Goal: Transaction & Acquisition: Purchase product/service

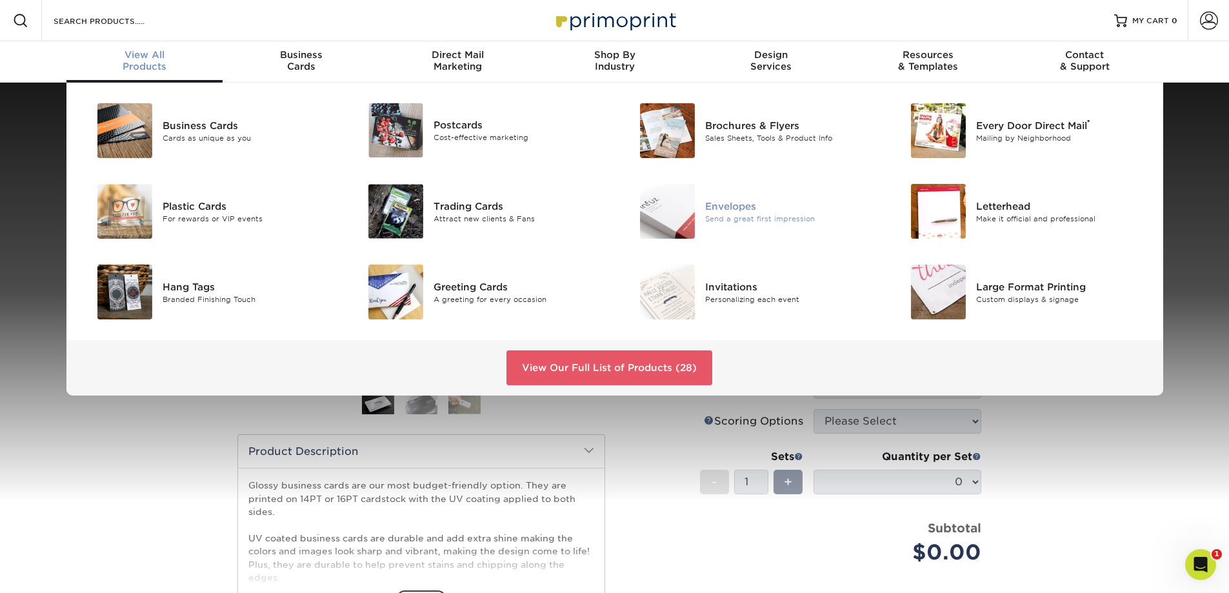
click at [675, 215] on img at bounding box center [667, 211] width 55 height 55
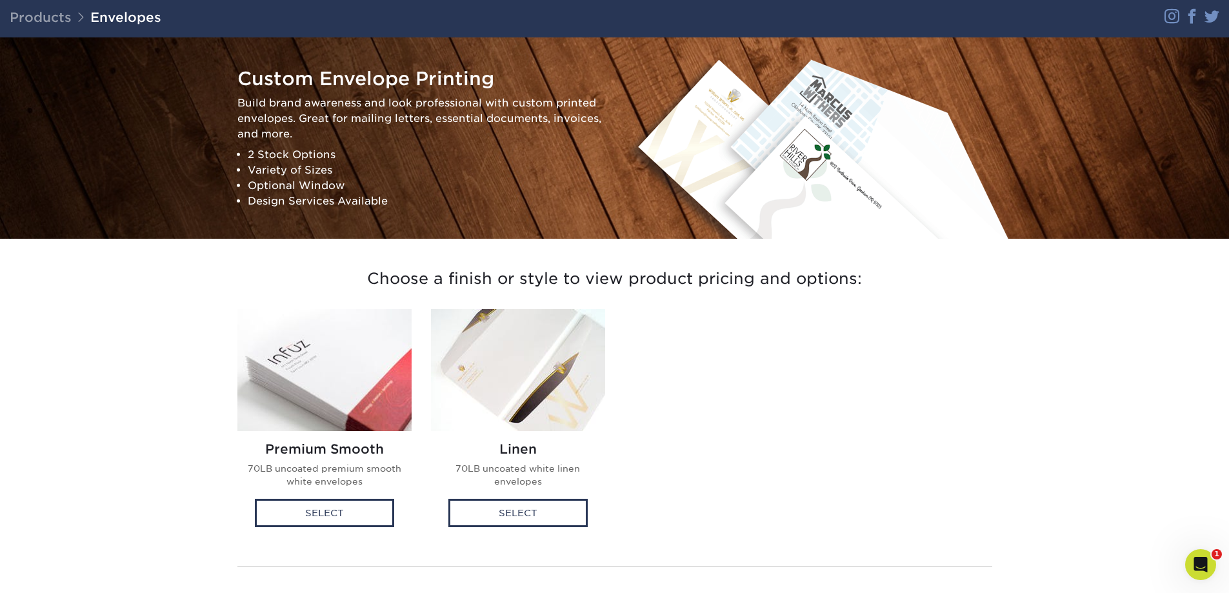
scroll to position [64, 0]
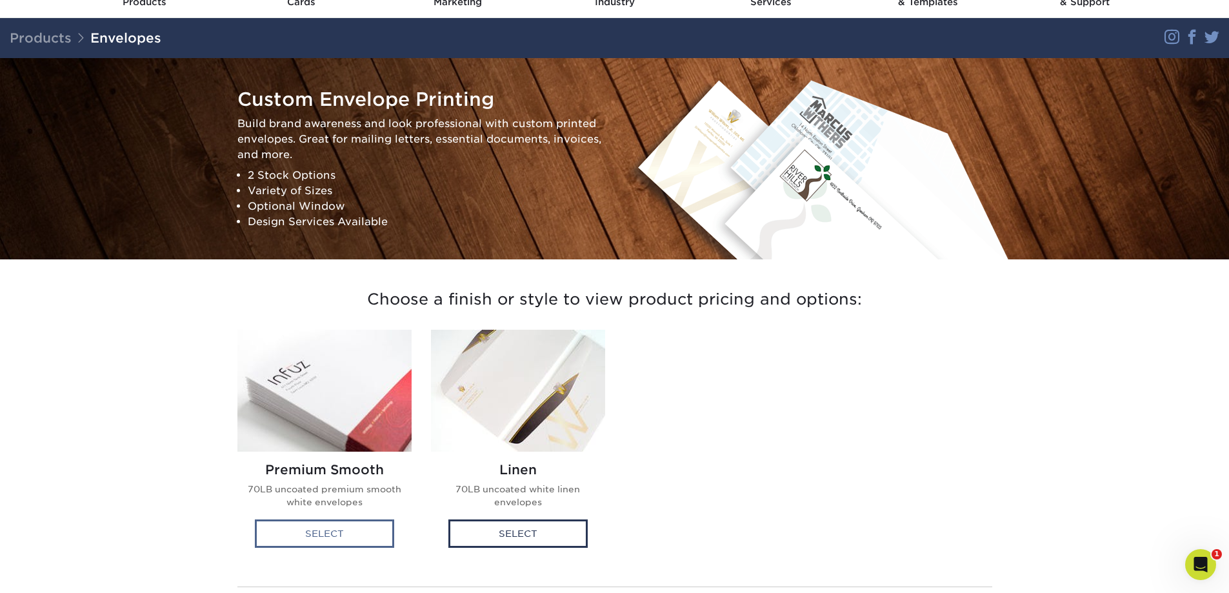
click at [352, 533] on div "Select" at bounding box center [324, 533] width 139 height 28
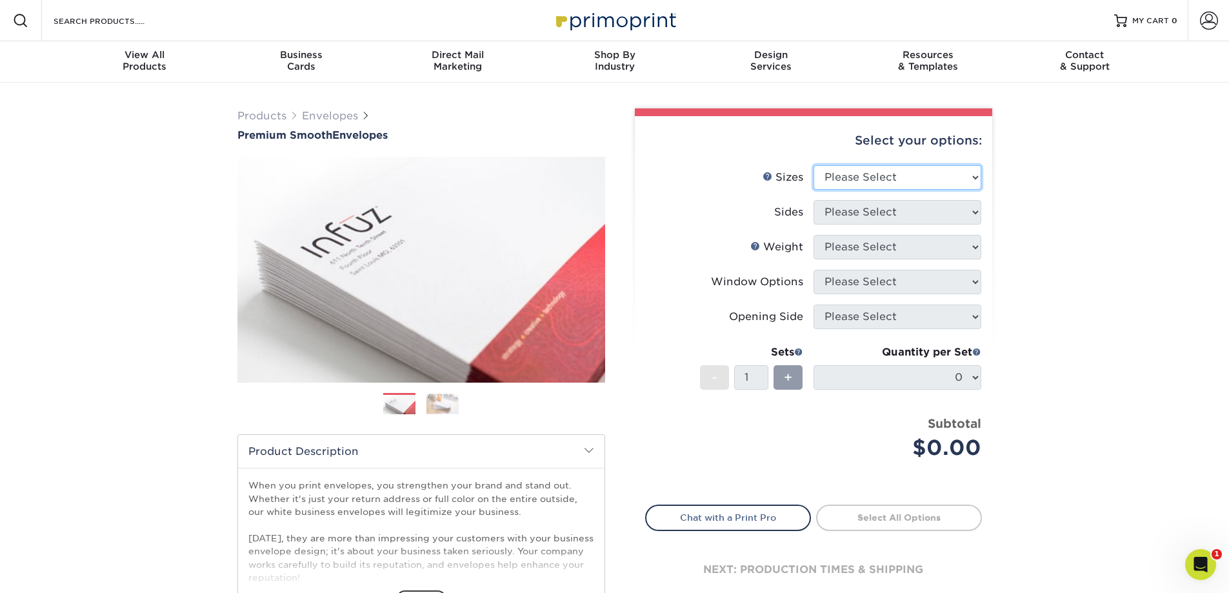
click at [938, 182] on select "Please Select 8.875" x 3.875" 4.125" x 9.5" 5.25" x 7.25" 9" x 12"" at bounding box center [897, 177] width 168 height 25
select select "3.88x8.88"
click at [813, 165] on select "Please Select 8.875" x 3.875" 4.125" x 9.5" 5.25" x 7.25" 9" x 12"" at bounding box center [897, 177] width 168 height 25
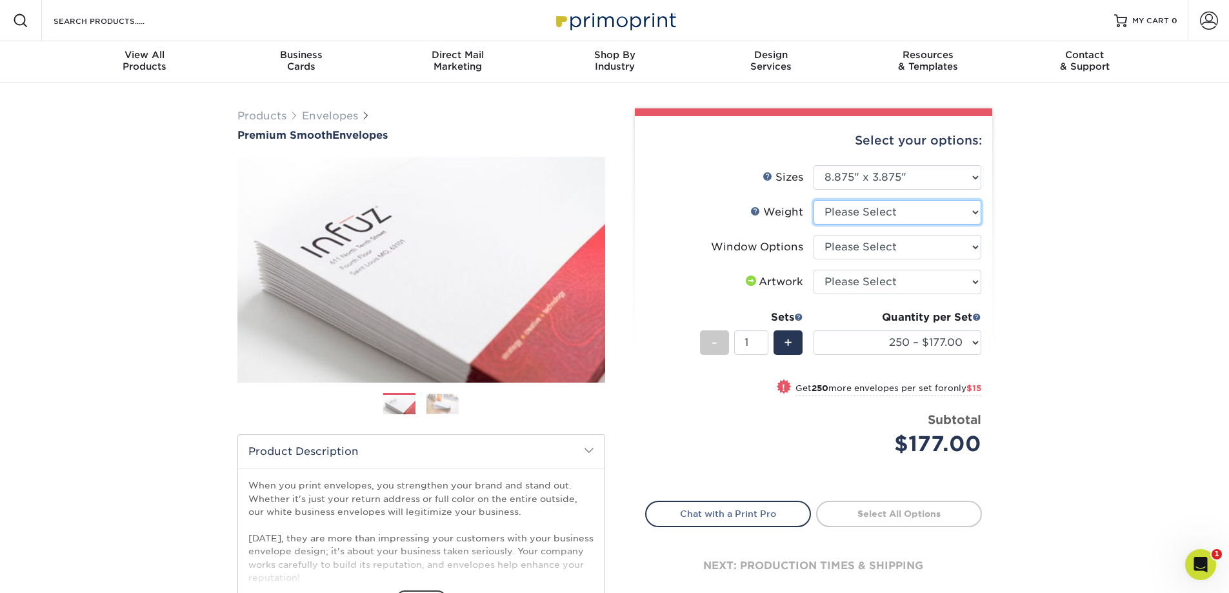
click at [911, 211] on select "Please Select 70LB" at bounding box center [897, 212] width 168 height 25
select select "70LB"
click at [813, 200] on select "Please Select 70LB" at bounding box center [897, 212] width 168 height 25
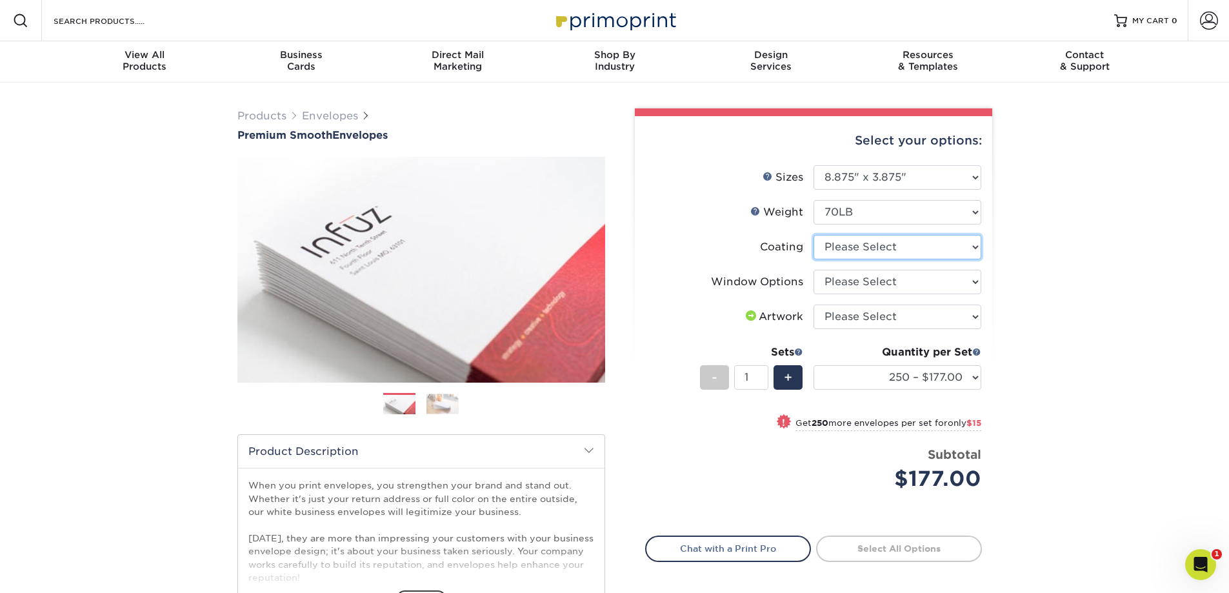
click at [926, 246] on select at bounding box center [897, 247] width 168 height 25
select select "3e7618de-abca-4bda-9f97-8b9129e913d8"
click at [813, 235] on select at bounding box center [897, 247] width 168 height 25
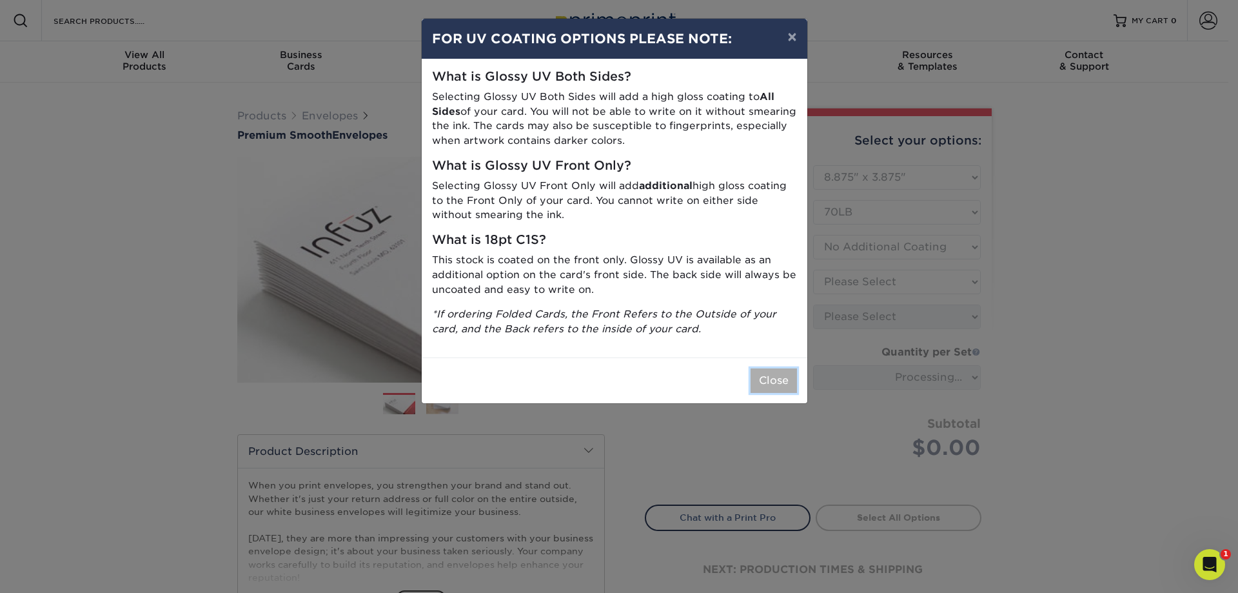
click at [781, 386] on button "Close" at bounding box center [774, 380] width 46 height 25
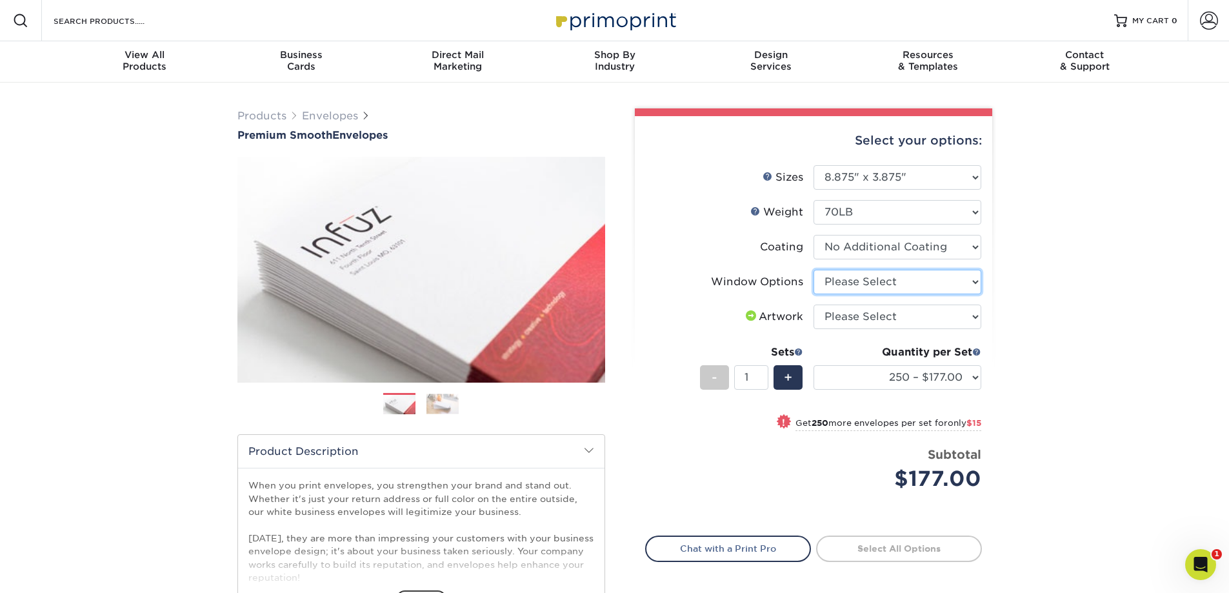
click at [858, 282] on select "Please Select No Window Window (Left Side)" at bounding box center [897, 282] width 168 height 25
select select "1f9e9f9f-4237-4243-ba79-49052844f6e6"
click at [813, 270] on select "Please Select No Window Window (Left Side)" at bounding box center [897, 282] width 168 height 25
click at [1082, 294] on div "Products Envelopes Premium Smooth Envelopes Previous Next / /" at bounding box center [614, 427] width 1229 height 689
drag, startPoint x: 855, startPoint y: 141, endPoint x: 924, endPoint y: 162, distance: 72.2
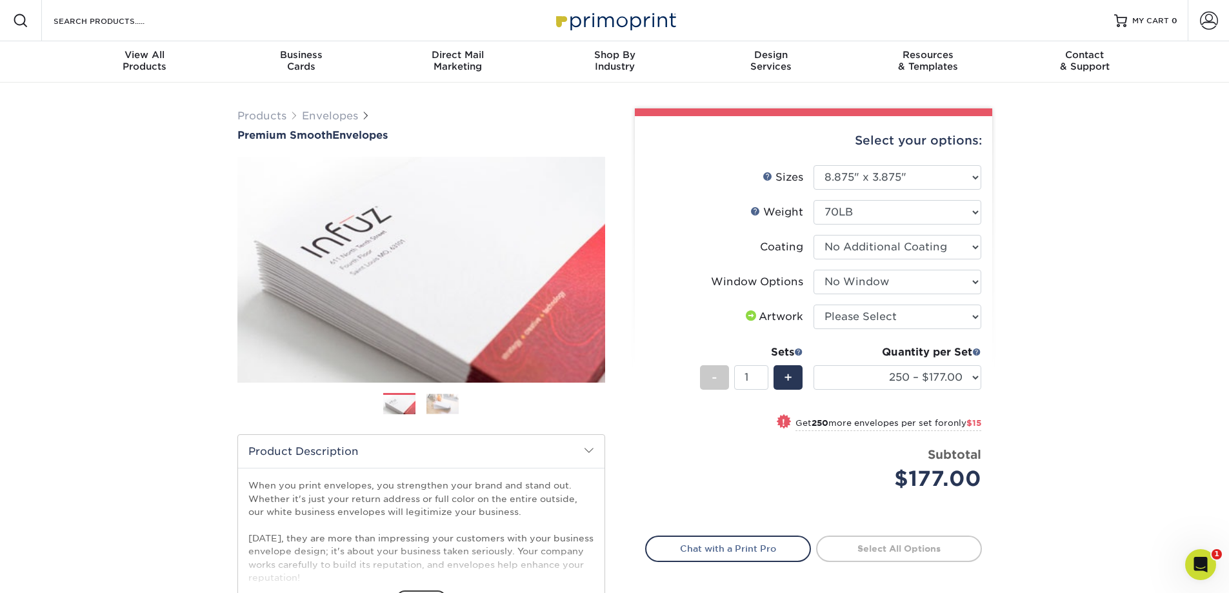
click at [852, 151] on div "Select your options:" at bounding box center [813, 140] width 337 height 49
click at [1069, 214] on div "Products Envelopes Premium Smooth Envelopes Previous Next / /" at bounding box center [614, 427] width 1229 height 689
click at [1073, 361] on div "Products Envelopes Premium Smooth Envelopes Previous Next / /" at bounding box center [614, 427] width 1229 height 689
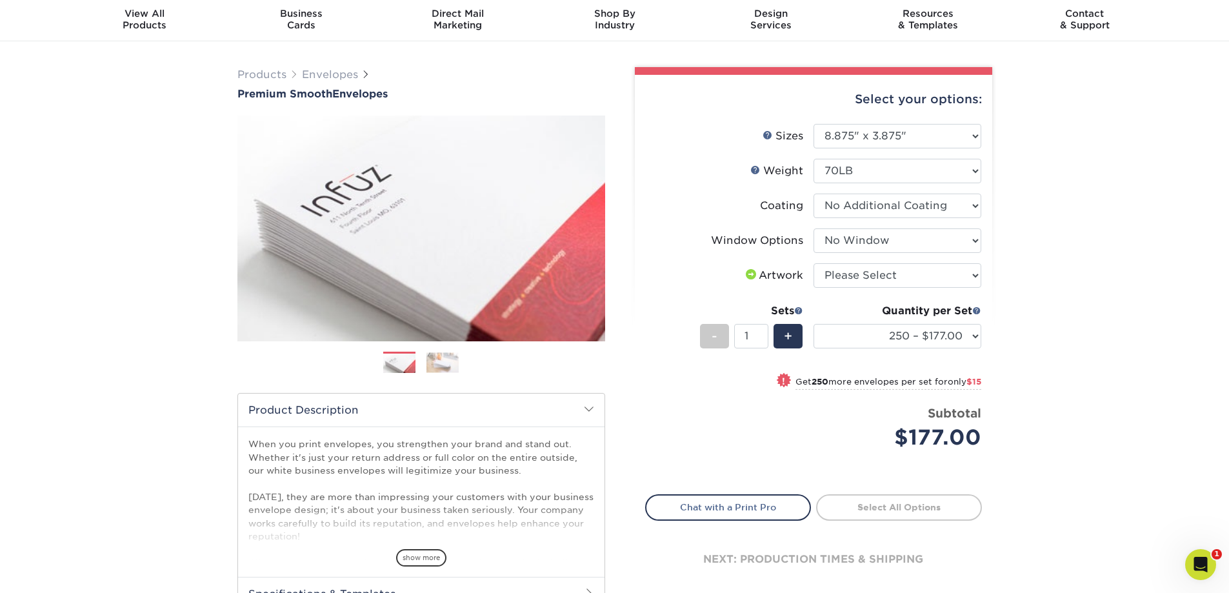
scroll to position [64, 0]
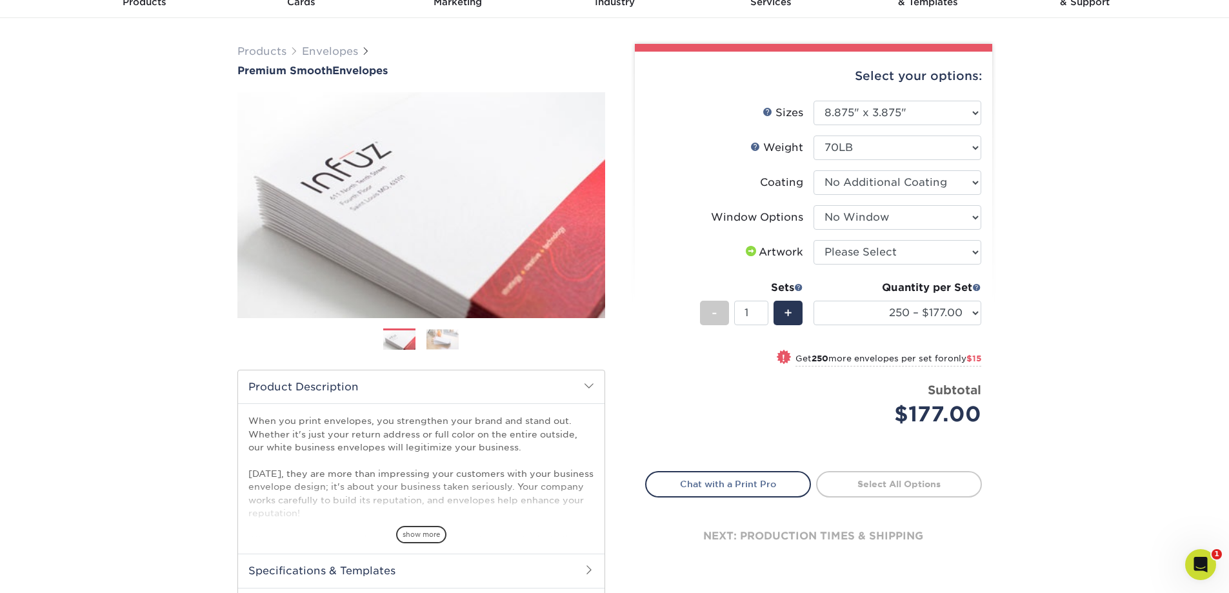
click at [448, 341] on img at bounding box center [442, 339] width 32 height 20
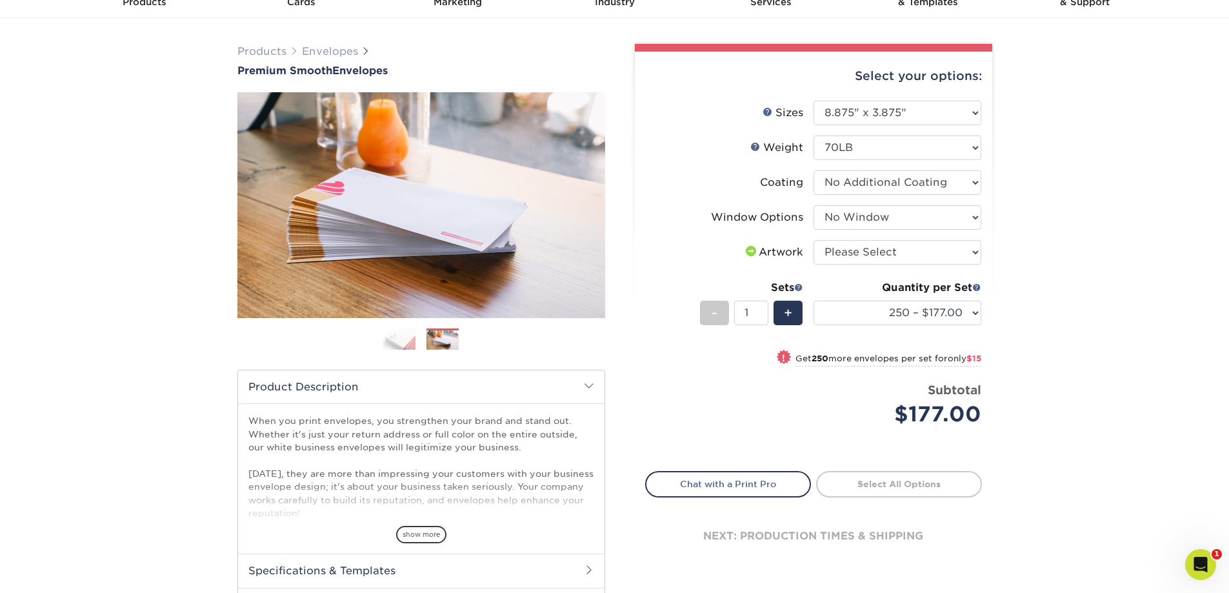
click at [404, 342] on img at bounding box center [399, 339] width 32 height 23
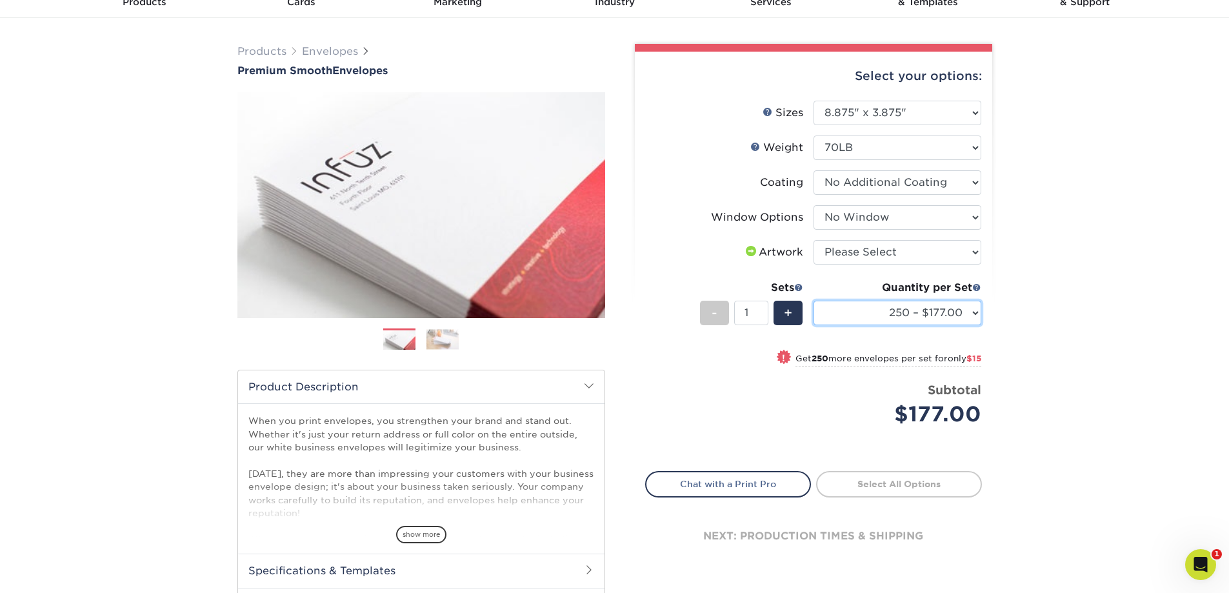
click at [971, 310] on select "250 – $177.00 500 – $192.00 1000 – $230.00 2500 – $356.00 5000 – $523.00 10000 …" at bounding box center [897, 313] width 168 height 25
click at [1040, 297] on div "Products Envelopes Premium Smooth Envelopes Previous Next / /" at bounding box center [614, 362] width 1229 height 689
click at [854, 261] on select "Please Select I will upload files I need a design - $50" at bounding box center [897, 252] width 168 height 25
select select "upload"
click at [813, 240] on select "Please Select I will upload files I need a design - $50" at bounding box center [897, 252] width 168 height 25
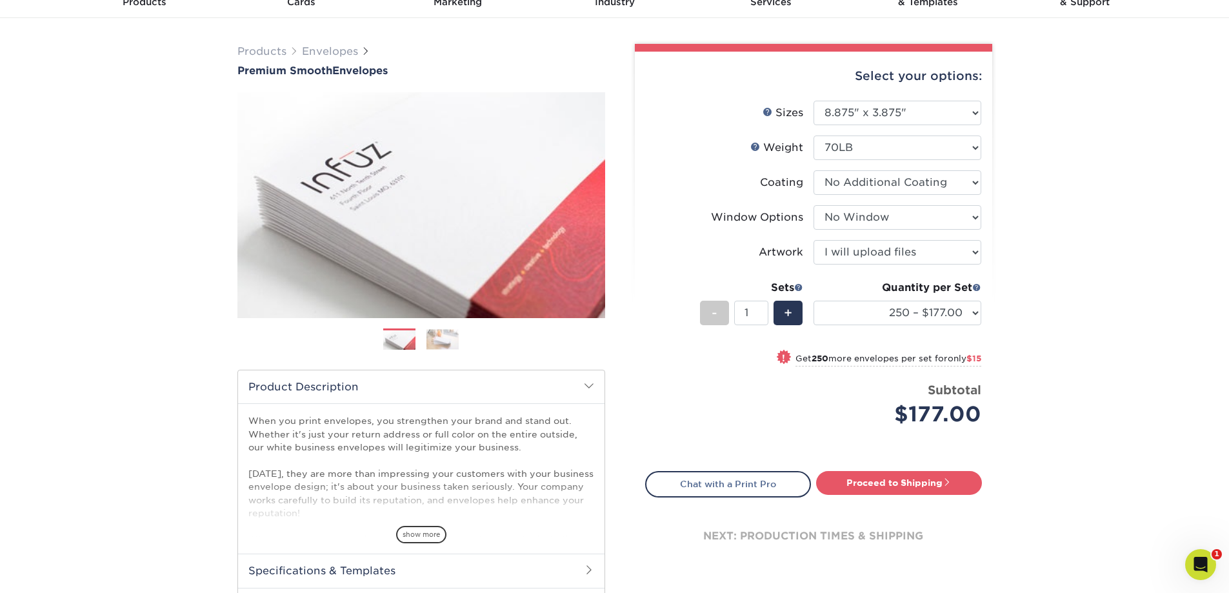
click at [1015, 312] on div "Products Envelopes Premium Smooth Envelopes Previous Next / /" at bounding box center [614, 362] width 1229 height 689
click at [865, 311] on select "250 – $177.00 500 – $192.00 1000 – $230.00 2500 – $356.00 5000 – $523.00 10000 …" at bounding box center [897, 313] width 168 height 25
select select "5000 – $523.00"
click at [813, 301] on select "250 – $177.00 500 – $192.00 1000 – $230.00 2500 – $356.00 5000 – $523.00 10000 …" at bounding box center [897, 313] width 168 height 25
click at [1069, 393] on div "Products Envelopes Premium Smooth Envelopes Previous Next / /" at bounding box center [614, 362] width 1229 height 689
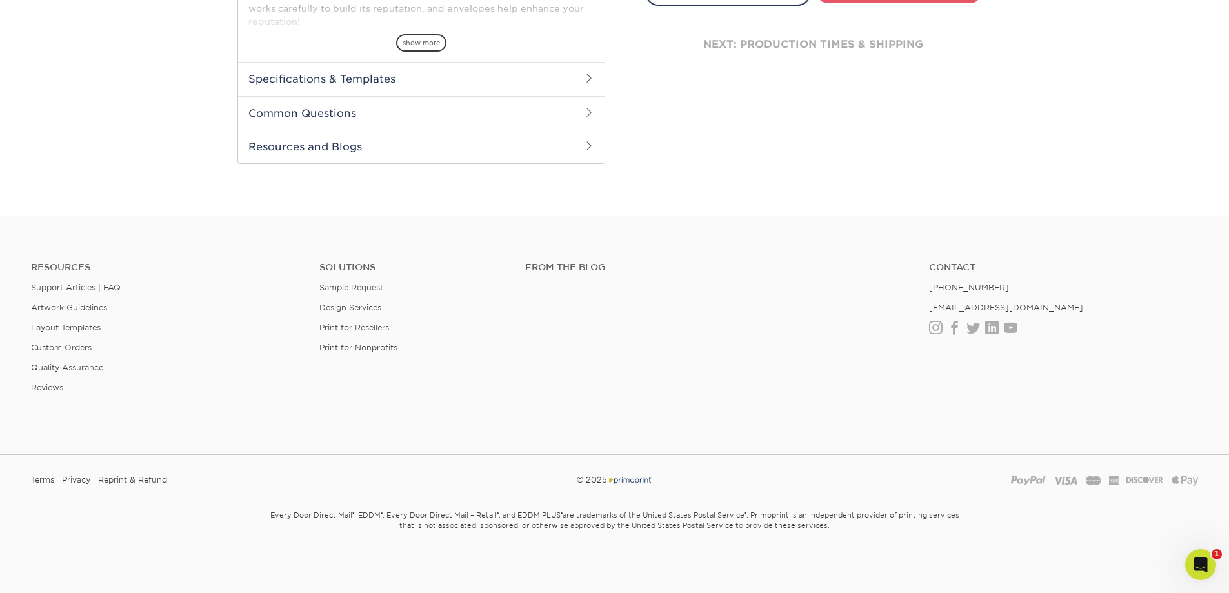
scroll to position [0, 0]
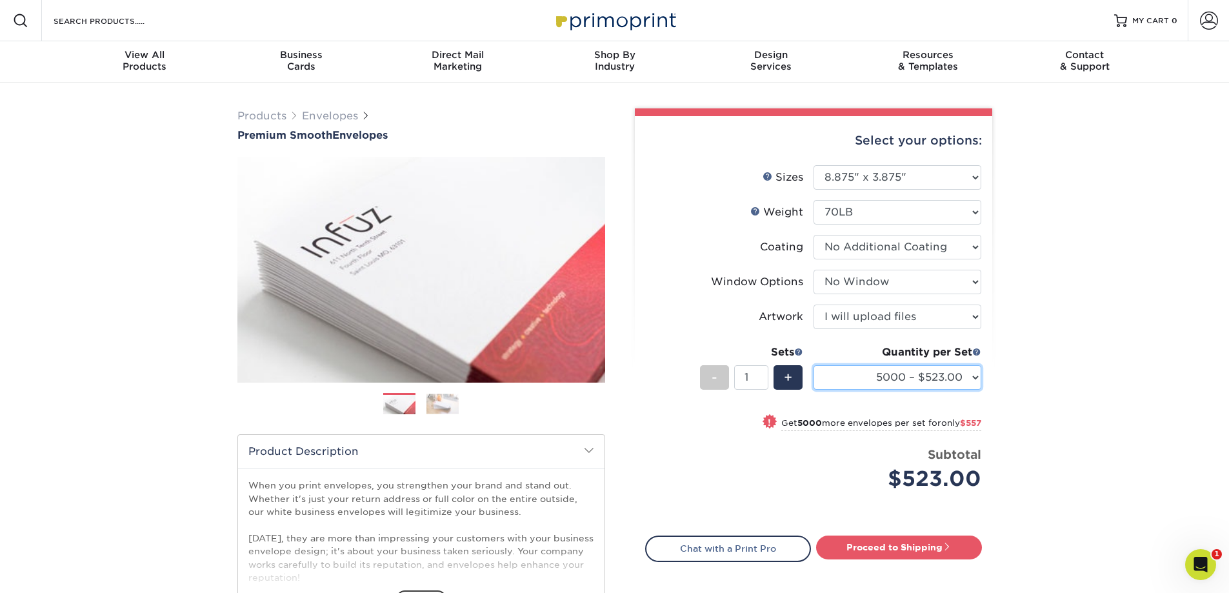
click at [965, 382] on select "250 – $177.00 500 – $192.00 1000 – $230.00 2500 – $356.00 5000 – $523.00 10000 …" at bounding box center [897, 377] width 168 height 25
drag, startPoint x: 1067, startPoint y: 364, endPoint x: 1058, endPoint y: 363, distance: 9.1
click at [1066, 364] on div "Products Envelopes Premium Smooth Envelopes Previous Next / /" at bounding box center [614, 427] width 1229 height 689
